Goal: Go to known website: Access a specific website the user already knows

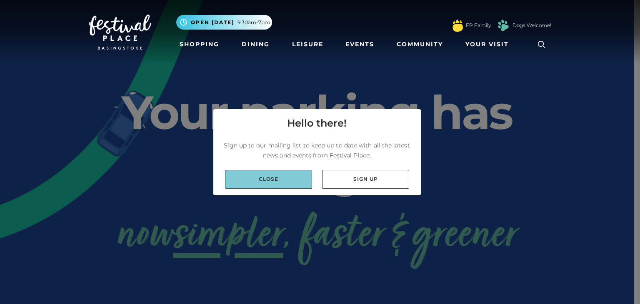
click at [303, 174] on link "Close" at bounding box center [268, 179] width 87 height 19
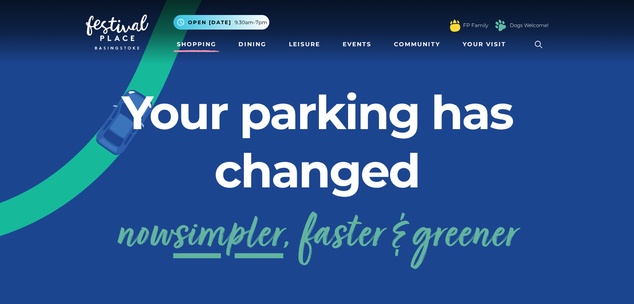
click at [203, 43] on link "Shopping" at bounding box center [196, 44] width 46 height 15
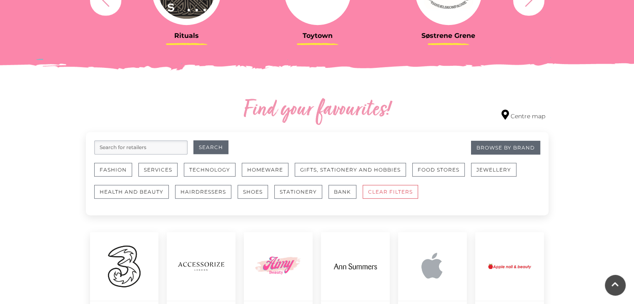
scroll to position [418, 0]
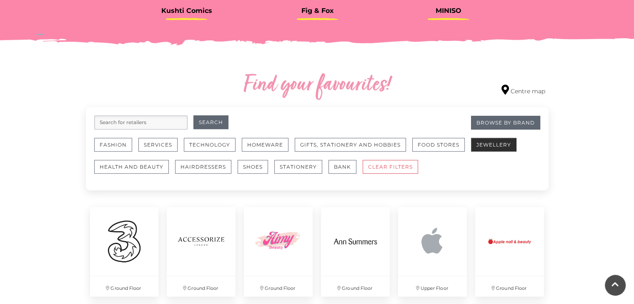
click at [482, 147] on button "Jewellery" at bounding box center [493, 145] width 45 height 14
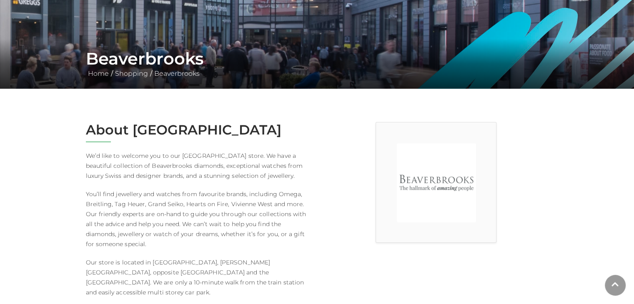
scroll to position [122, 0]
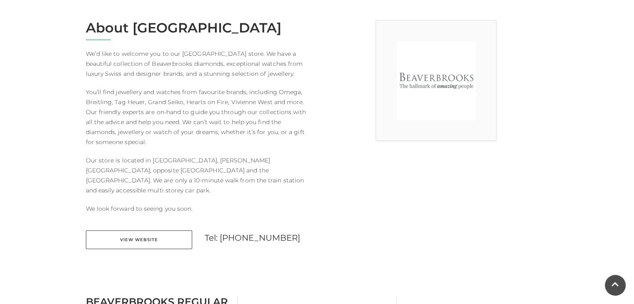
scroll to position [223, 0]
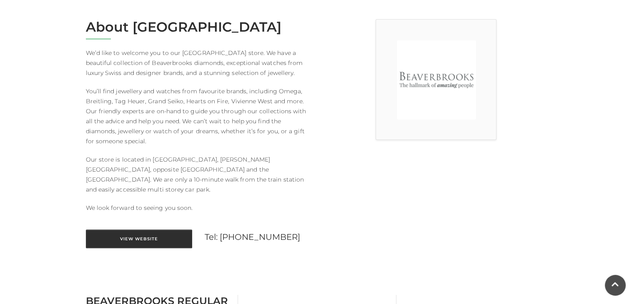
click at [143, 234] on link "View Website" at bounding box center [139, 239] width 106 height 19
